Goal: Task Accomplishment & Management: Use online tool/utility

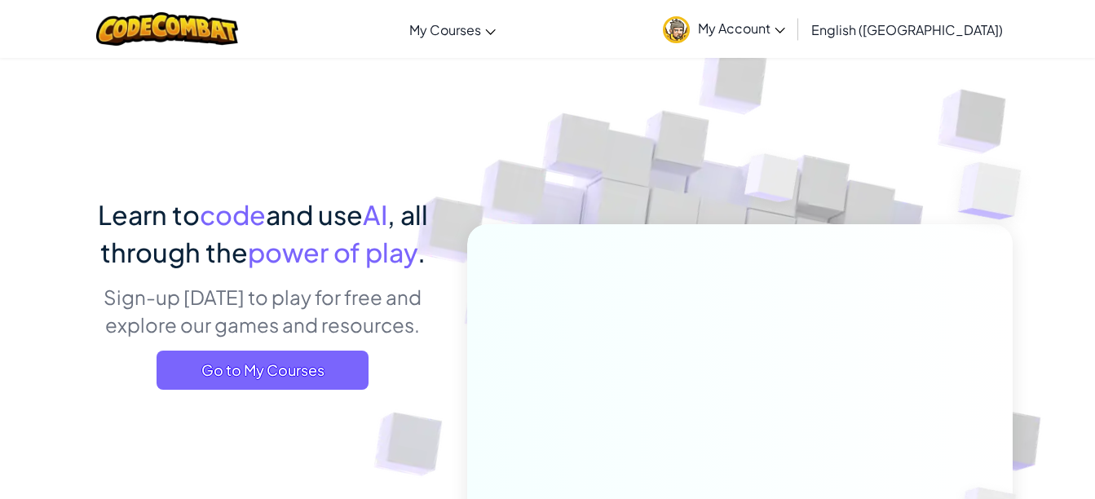
click at [352, 355] on span "Go to My Courses" at bounding box center [263, 370] width 212 height 39
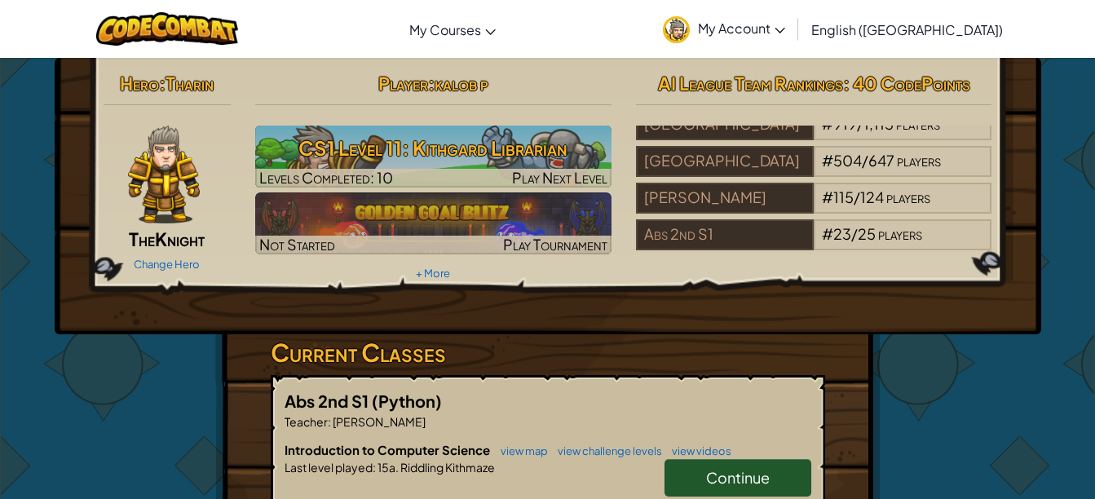
click at [559, 205] on img at bounding box center [433, 223] width 356 height 62
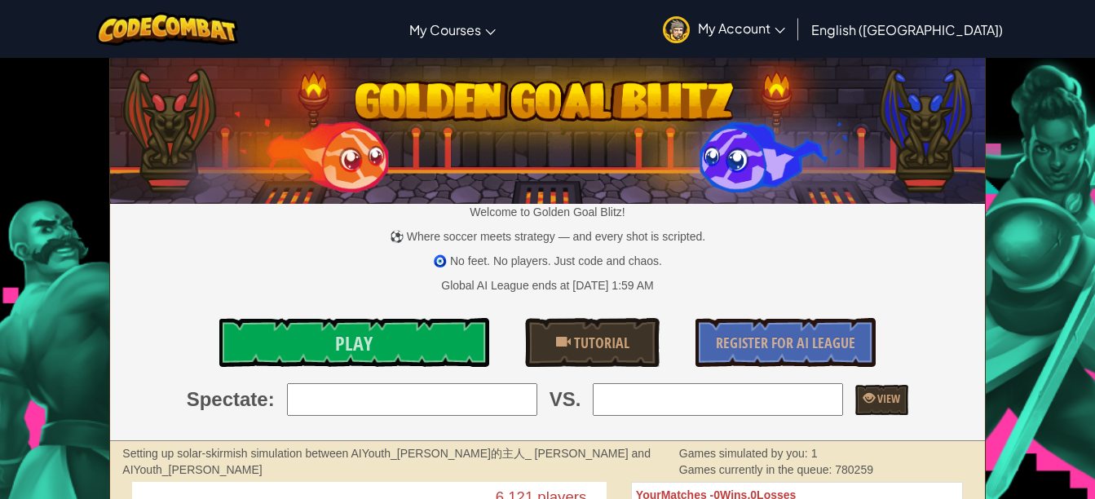
click at [426, 380] on div "Welcome to Golden Goal Blitz! ⚽ Where soccer meets strategy — and every shot is…" at bounding box center [547, 250] width 874 height 382
click at [427, 393] on input "search" at bounding box center [412, 399] width 250 height 33
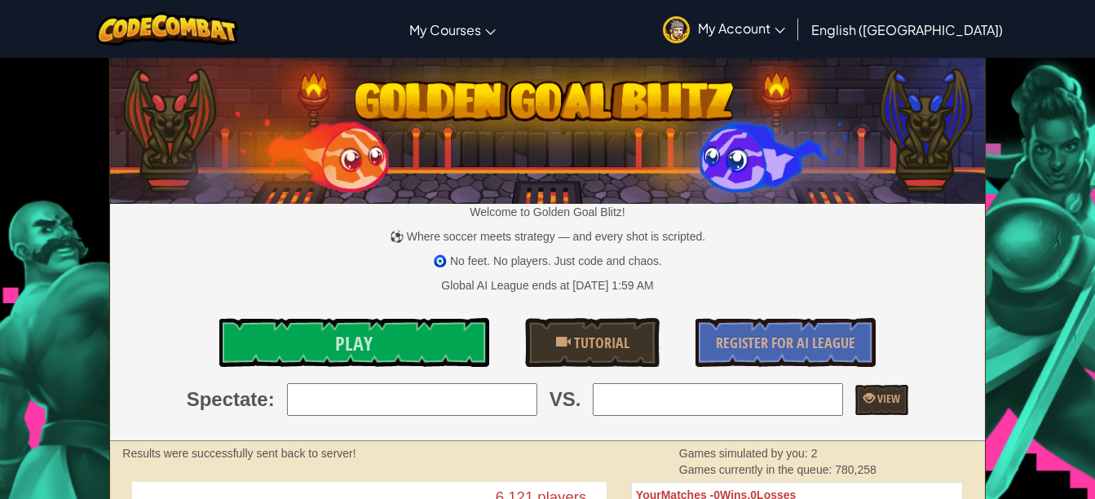
type input "5: patitoyoyogo5000+gplus"
click at [646, 390] on input "search" at bounding box center [718, 399] width 250 height 33
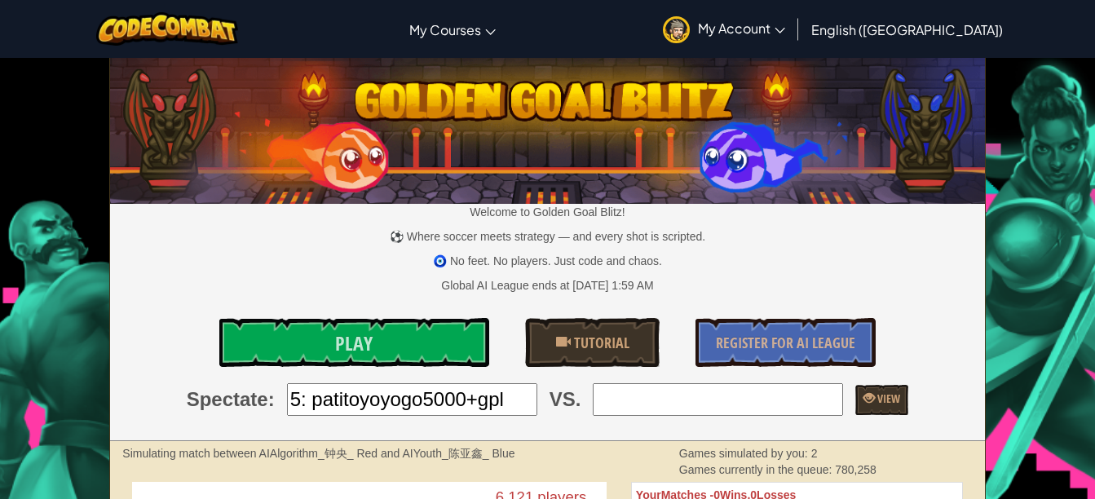
type input "4: buddeycc"
click at [380, 316] on div "Welcome to Golden Goal Blitz! ⚽ Where soccer meets strategy — and every shot is…" at bounding box center [547, 250] width 874 height 382
click at [385, 339] on link "Play" at bounding box center [354, 342] width 270 height 49
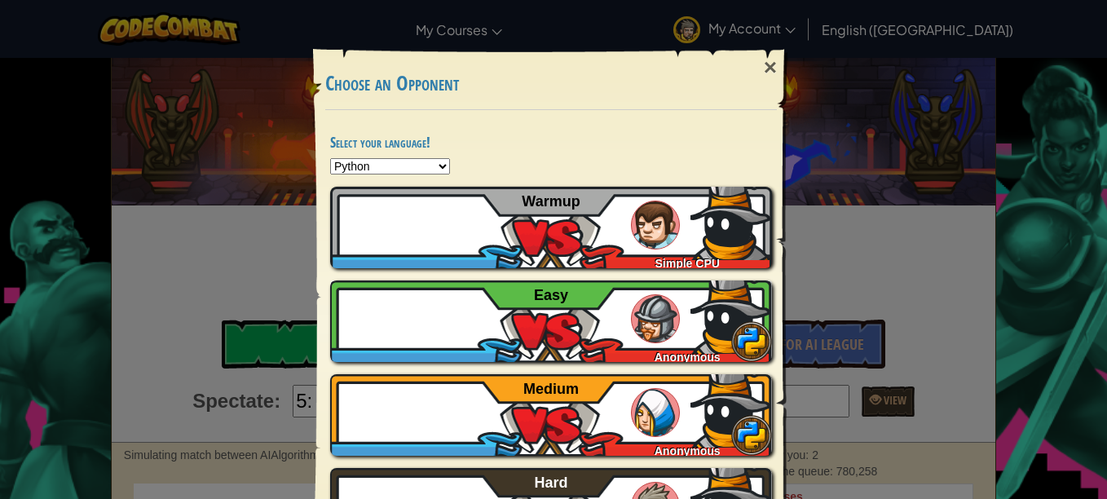
drag, startPoint x: 501, startPoint y: 333, endPoint x: 414, endPoint y: 336, distance: 87.3
click at [414, 336] on div "Kalob88197 Anonymous Easy" at bounding box center [551, 321] width 442 height 82
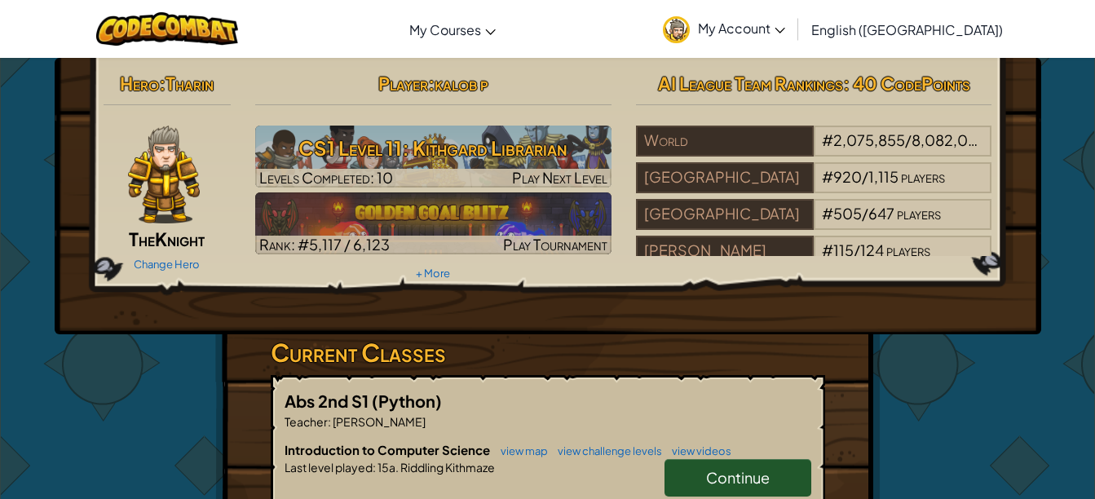
click at [731, 470] on span "Continue" at bounding box center [738, 477] width 64 height 19
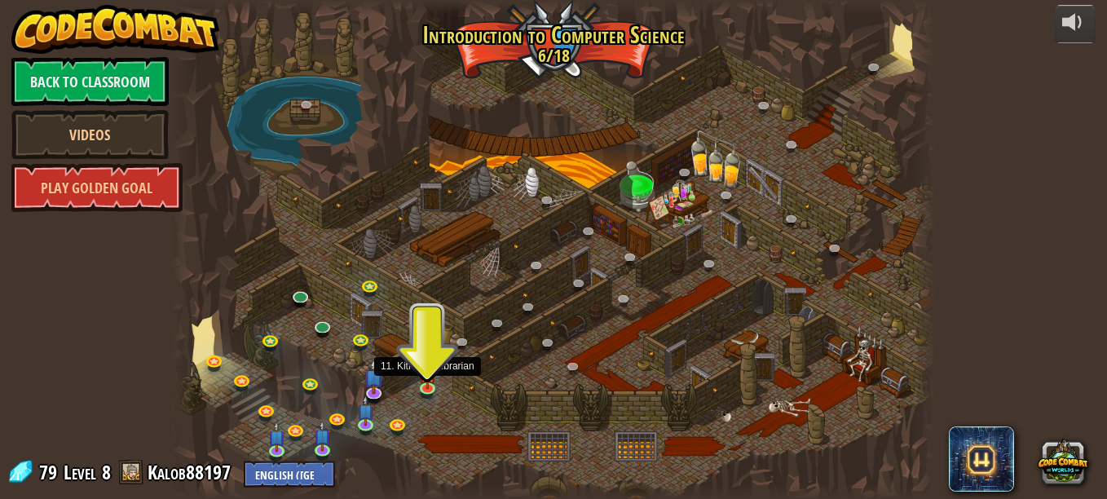
click at [425, 382] on img at bounding box center [427, 374] width 18 height 30
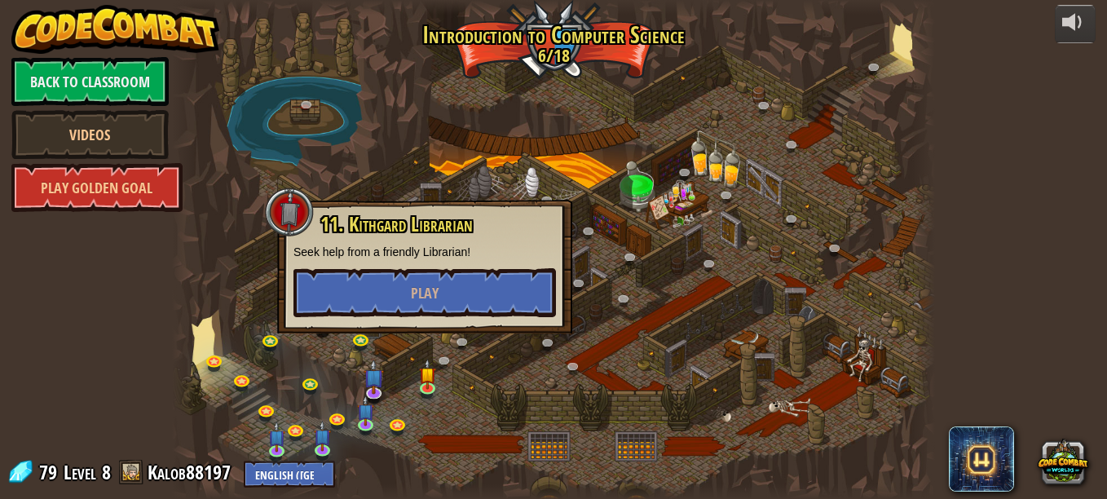
click at [456, 325] on div "11. Kithgard Librarian Seek help from a friendly Librarian! Play" at bounding box center [424, 267] width 295 height 134
click at [470, 309] on button "Play" at bounding box center [425, 292] width 263 height 49
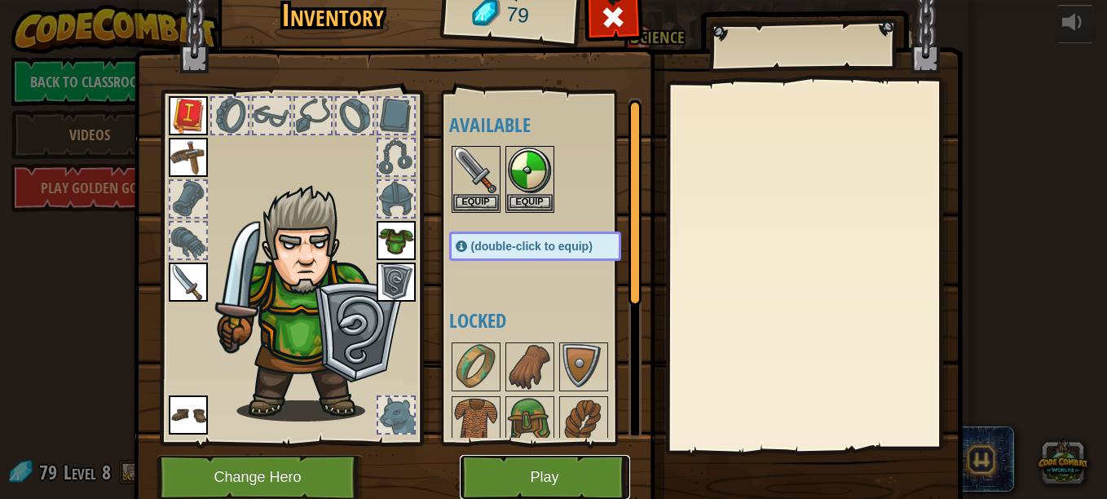
click at [572, 484] on button "Play" at bounding box center [545, 477] width 170 height 45
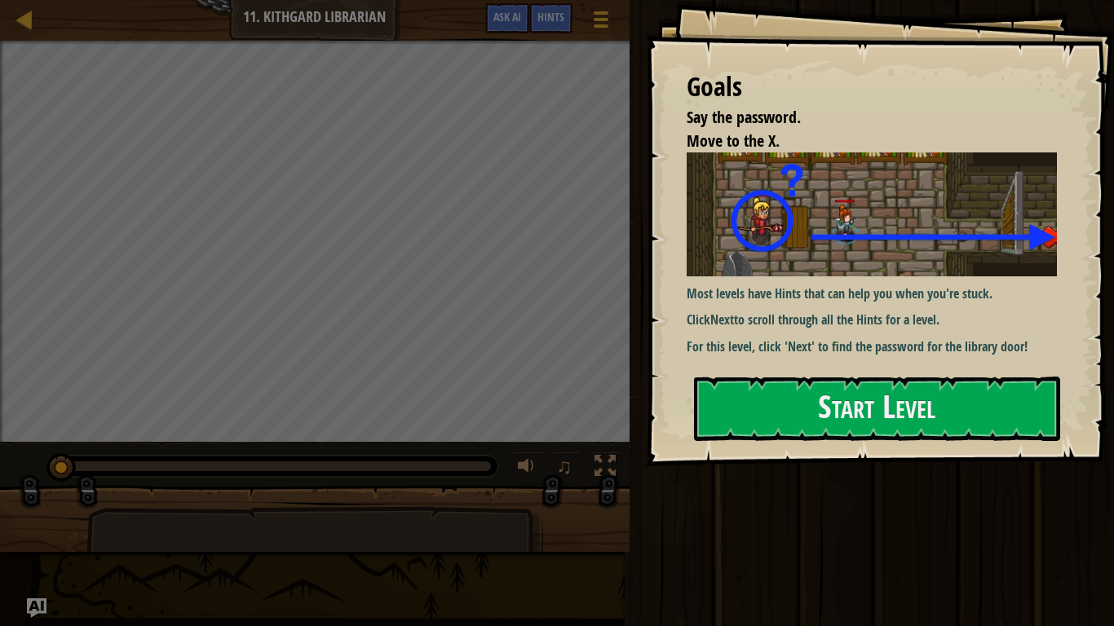
click at [720, 291] on p "Most levels have Hints that can help you when you're stuck." at bounding box center [877, 294] width 382 height 19
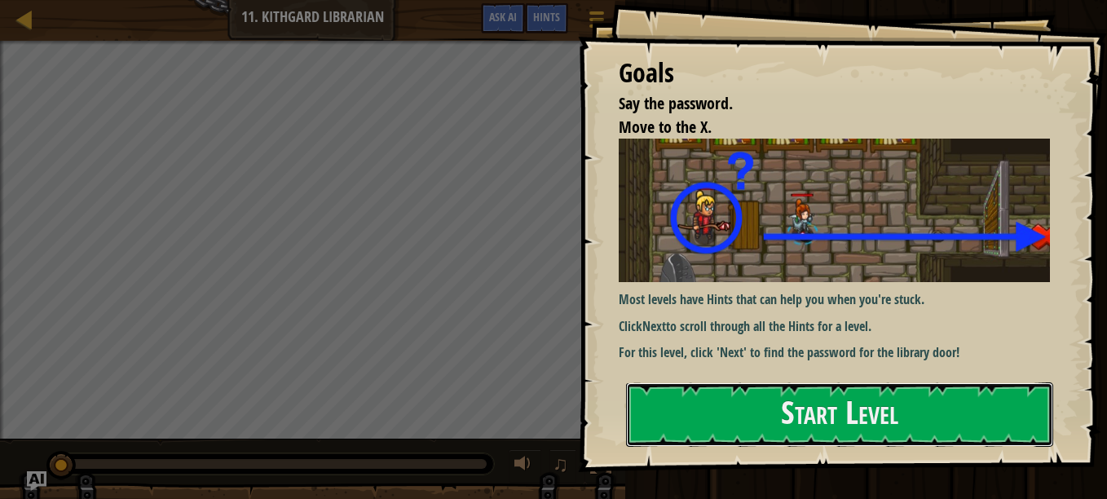
click at [801, 411] on button "Start Level" at bounding box center [839, 414] width 427 height 64
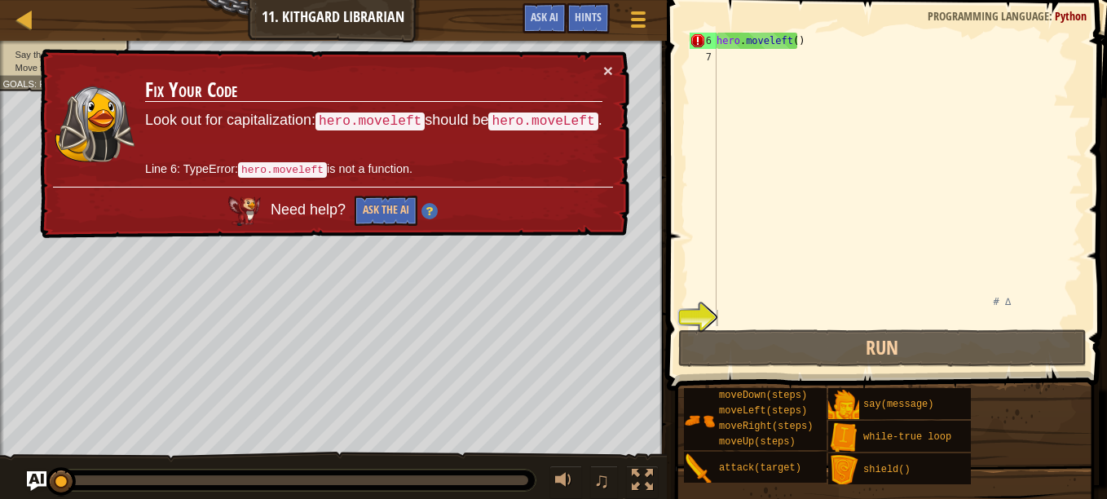
scroll to position [82, 0]
click at [598, 51] on div "× Fix Your Code Look out for capitalization: hero.moveleft should be hero.moveL…" at bounding box center [333, 144] width 593 height 190
click at [612, 63] on button "×" at bounding box center [608, 70] width 10 height 17
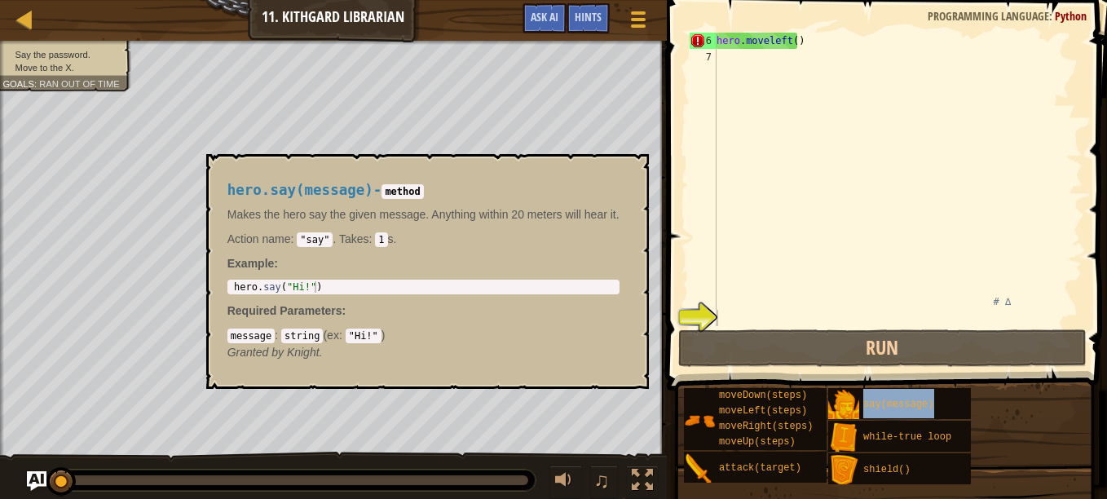
click at [866, 411] on div "say(message)" at bounding box center [914, 403] width 111 height 31
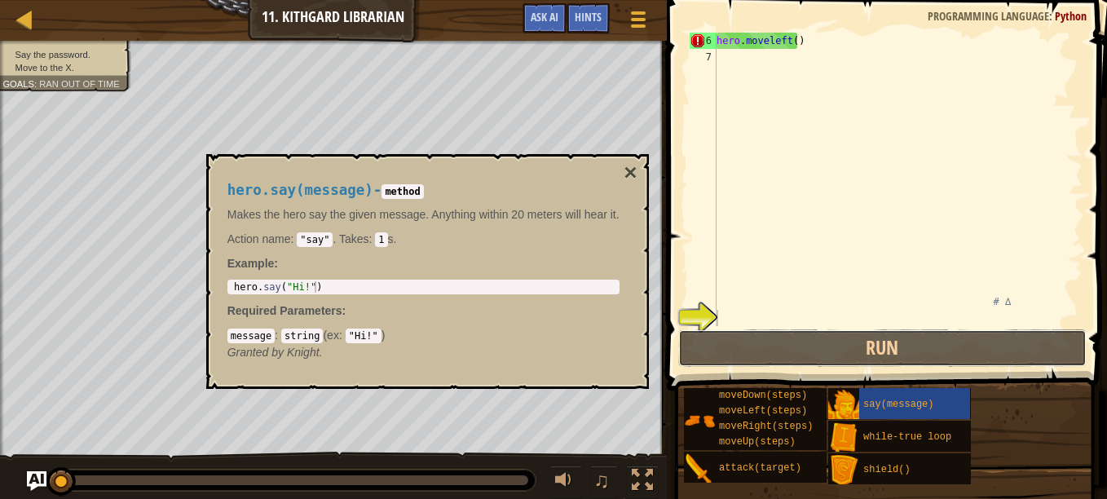
click at [885, 350] on button "Run" at bounding box center [882, 348] width 408 height 38
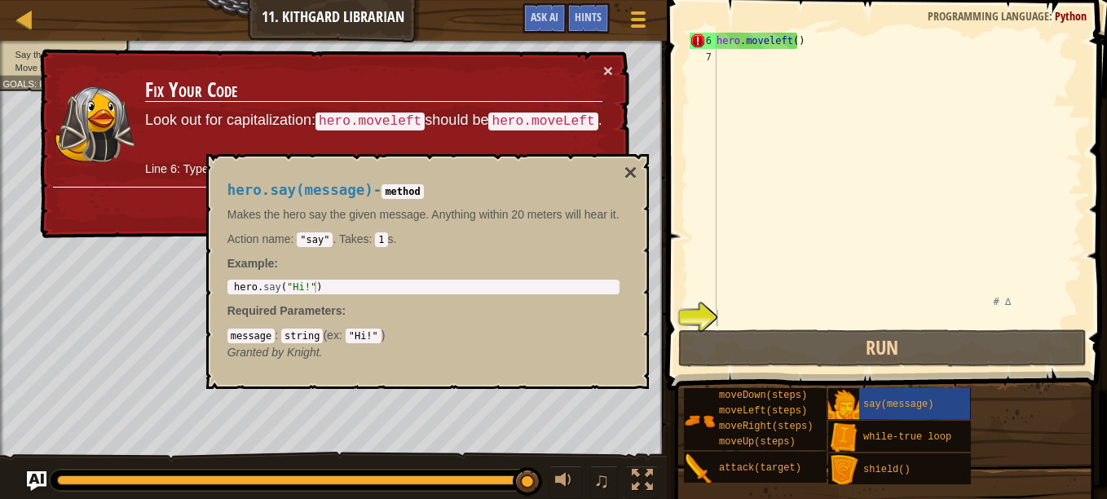
click at [616, 76] on div "× Fix Your Code Look out for capitalization: hero.moveleft should be hero.moveL…" at bounding box center [333, 144] width 593 height 190
click at [616, 74] on div "× Fix Your Code Look out for capitalization: hero.moveleft should be hero.moveL…" at bounding box center [333, 144] width 593 height 190
click at [603, 63] on button "×" at bounding box center [608, 70] width 10 height 17
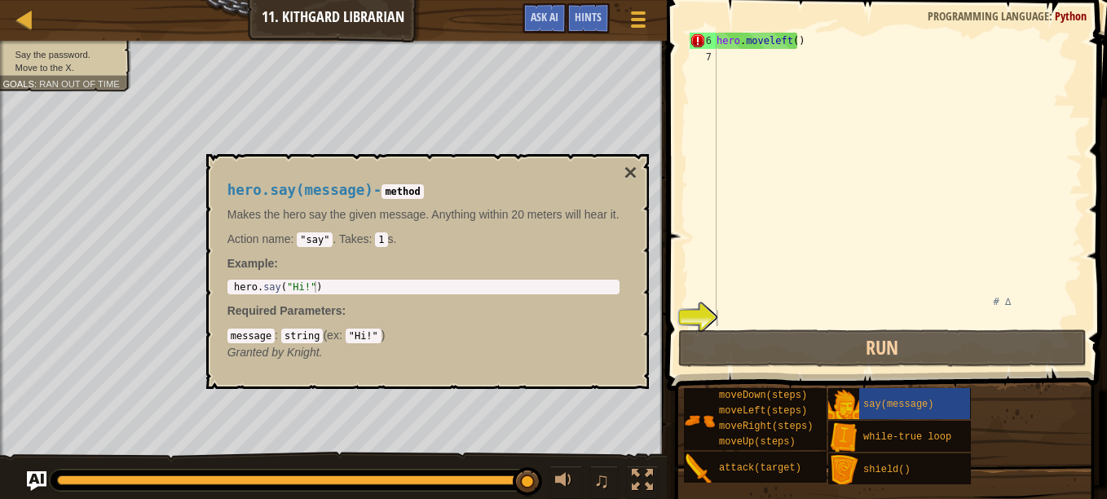
click at [633, 181] on button "×" at bounding box center [630, 172] width 13 height 23
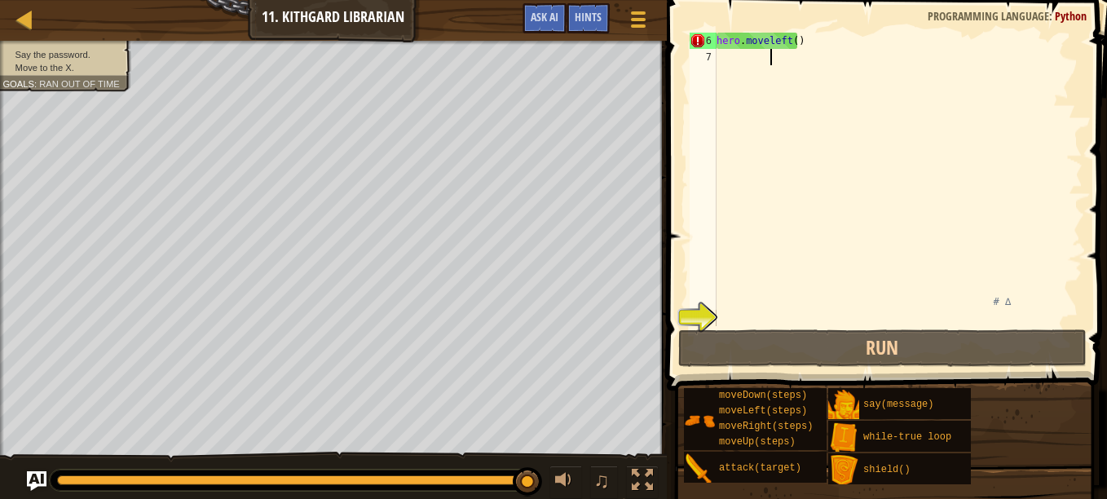
click at [772, 60] on div "hero . moveleft ( ) # ∆" at bounding box center [891, 196] width 357 height 326
click at [721, 57] on div "hero . moveleft ( ) # ∆" at bounding box center [891, 196] width 357 height 326
click at [742, 59] on div "hero . moveleft ( ) # ∆" at bounding box center [891, 196] width 357 height 326
type textarea "hero.moveleft()"
click at [632, 18] on span at bounding box center [638, 19] width 15 height 3
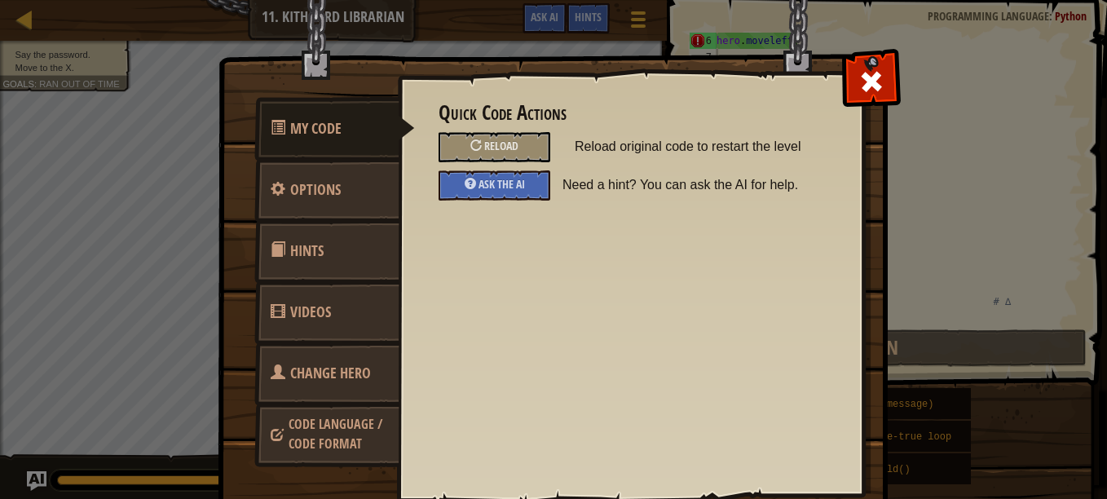
click at [836, 77] on div "Quick Code Actions Reload Reload original code to restart the level Ask the AI …" at bounding box center [631, 259] width 466 height 404
click at [859, 72] on span at bounding box center [871, 81] width 26 height 26
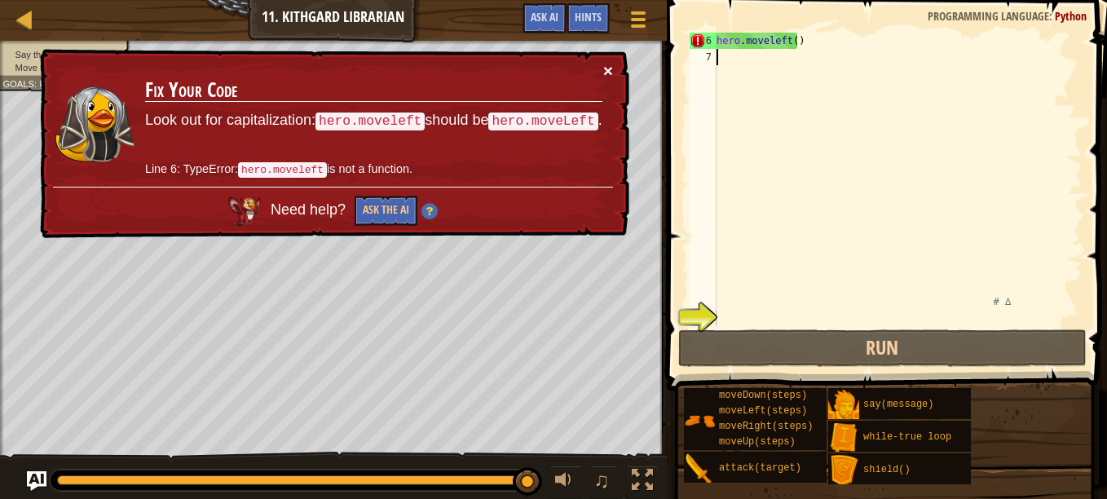
click at [608, 76] on button "×" at bounding box center [608, 70] width 10 height 17
drag, startPoint x: 623, startPoint y: 77, endPoint x: 612, endPoint y: 72, distance: 12.0
click at [612, 72] on div "× Fix Your Code Look out for capitalization: hero.moveleft should be hero.moveL…" at bounding box center [333, 144] width 593 height 190
click at [611, 68] on button "×" at bounding box center [608, 70] width 10 height 17
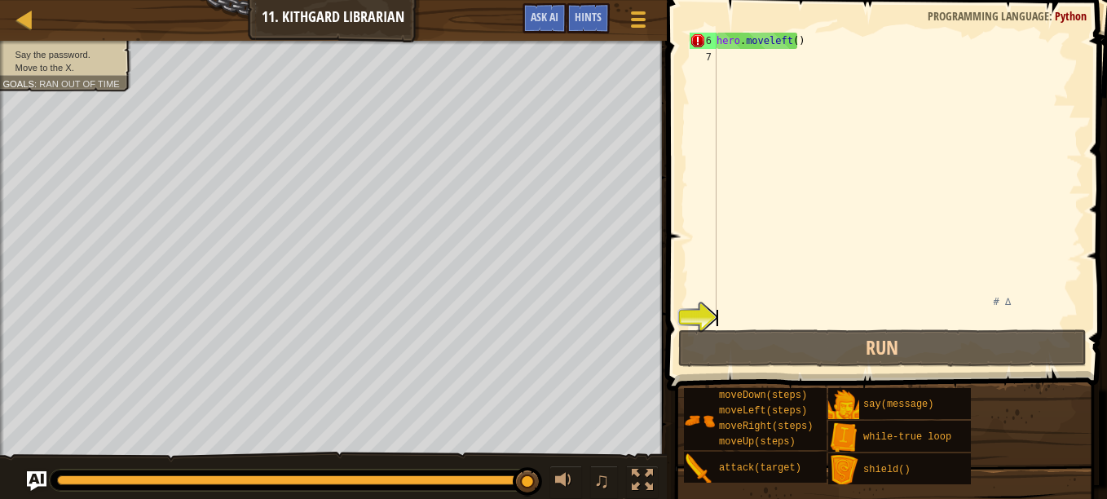
click at [690, 310] on div "8" at bounding box center [703, 318] width 27 height 16
click at [715, 32] on div "6 7 8 hero . moveleft ( ) # ∆ :" at bounding box center [884, 227] width 445 height 439
type textarea "# You need to say a password to open the Library Door! # The password is in the…"
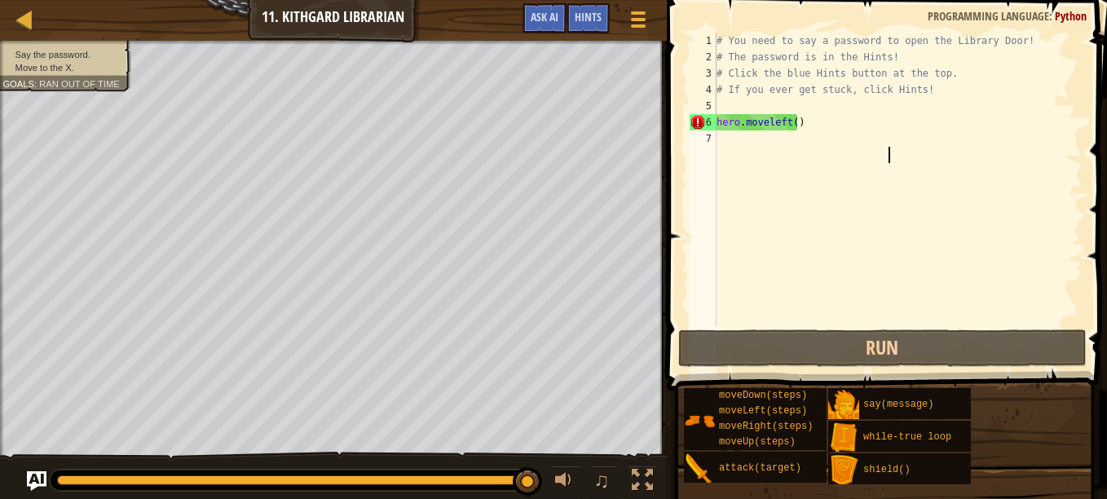
click at [725, 161] on div "# You need to say a password to open the Library Door! # The password is in the…" at bounding box center [891, 318] width 357 height 571
click at [743, 117] on div "# You need to say a password to open the Library Door! # The password is in the…" at bounding box center [891, 318] width 357 height 571
type textarea "hero.moveleft()"
click at [718, 141] on div "# You need to say a password to open the Library Door! # The password is in the…" at bounding box center [891, 318] width 357 height 571
